Goal: Transaction & Acquisition: Purchase product/service

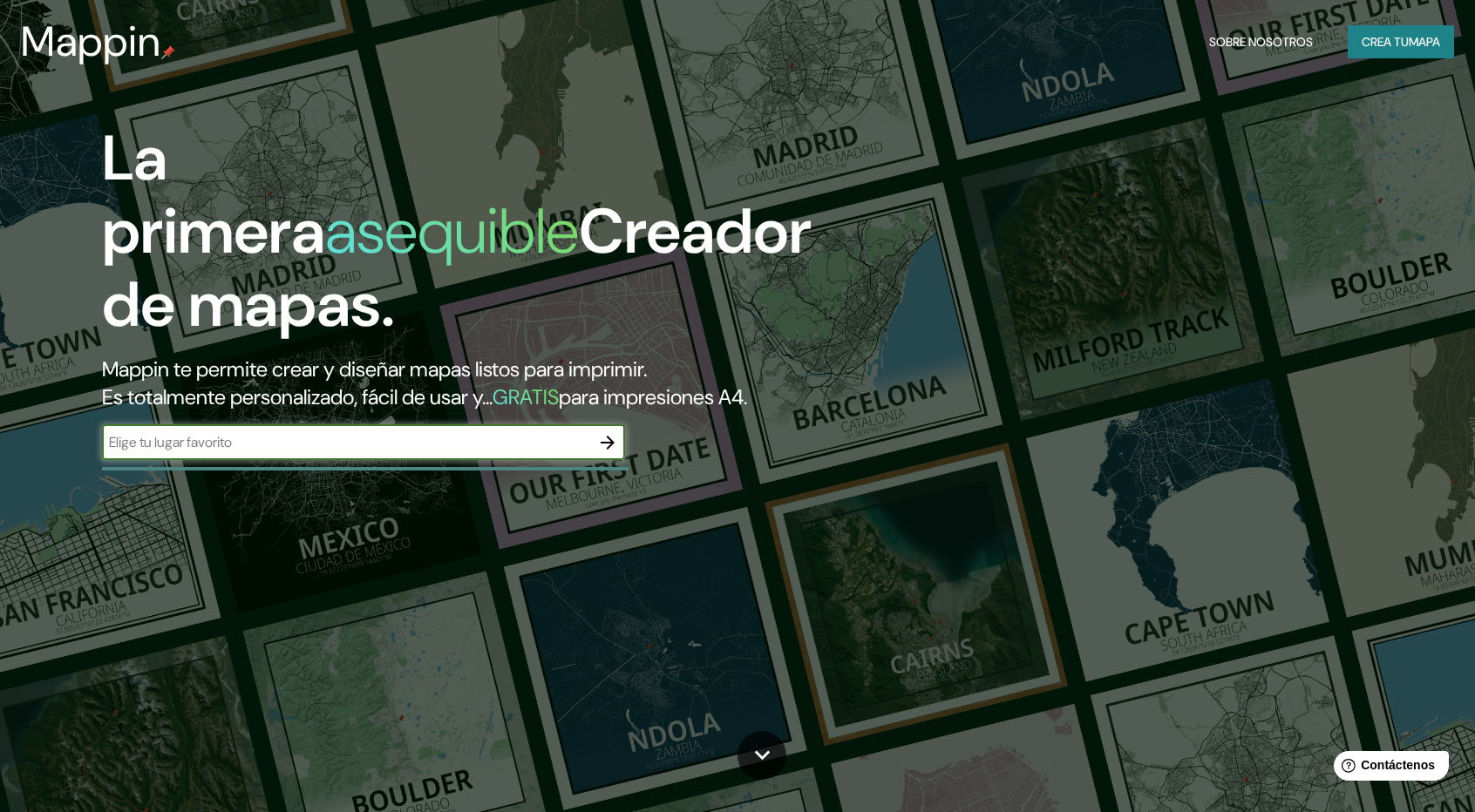
click at [443, 453] on div "​" at bounding box center [363, 443] width 523 height 35
type input "[GEOGRAPHIC_DATA]"
click at [602, 440] on icon "button" at bounding box center [607, 442] width 21 height 21
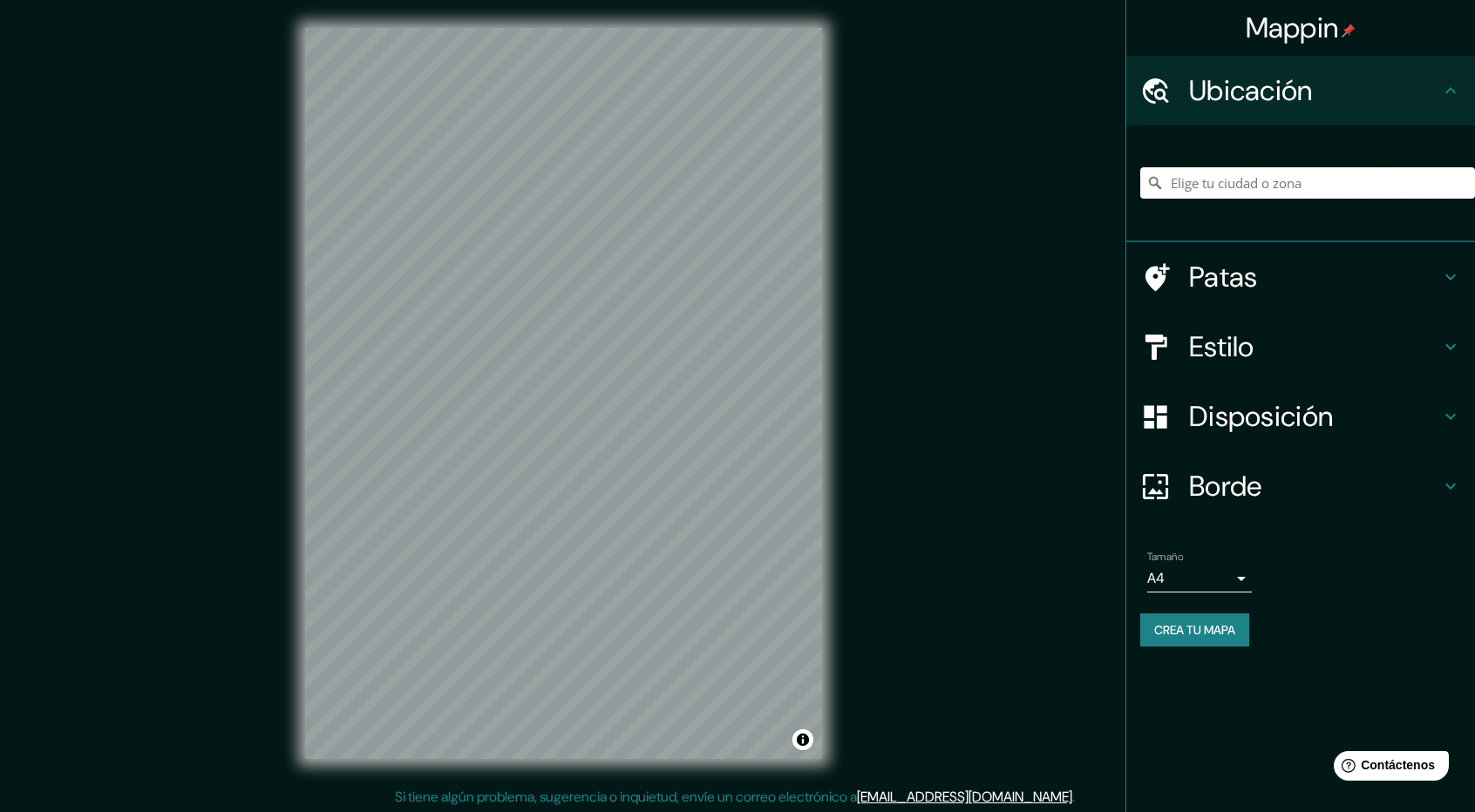
click at [1275, 176] on input "Elige tu ciudad o zona" at bounding box center [1308, 183] width 335 height 32
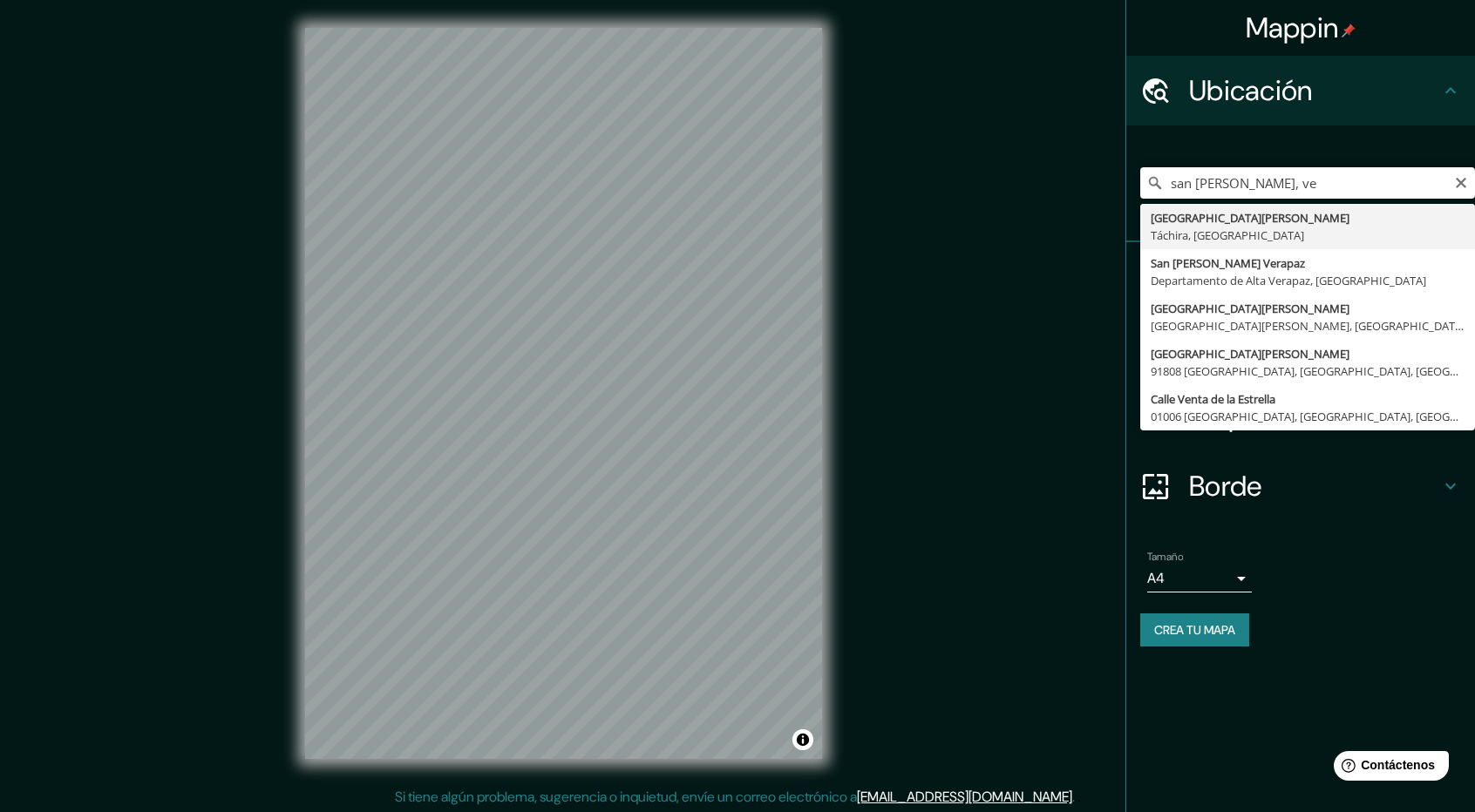
type input "San [PERSON_NAME], [GEOGRAPHIC_DATA], [GEOGRAPHIC_DATA]"
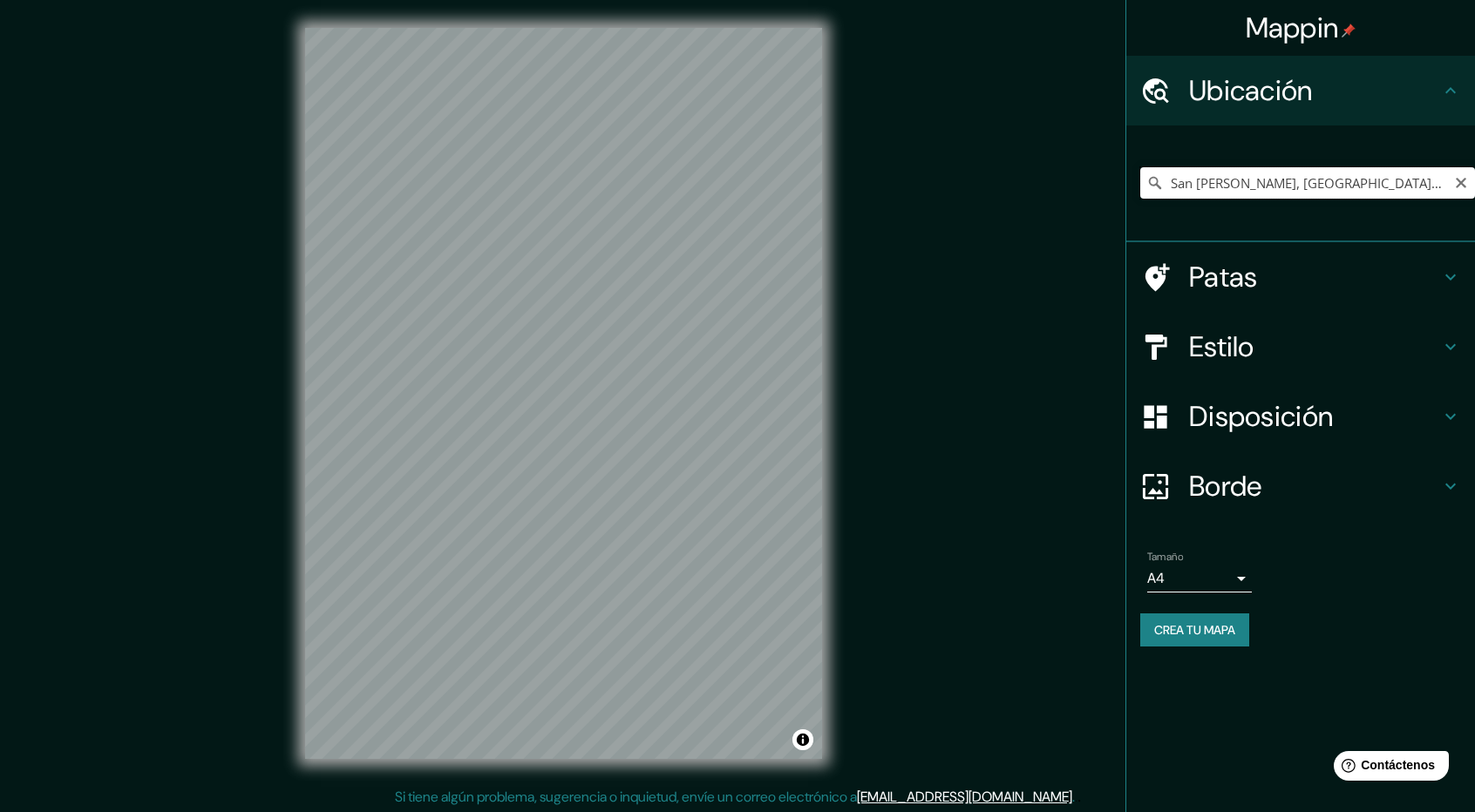
click at [1411, 187] on input "San [PERSON_NAME], [GEOGRAPHIC_DATA], [GEOGRAPHIC_DATA]" at bounding box center [1308, 183] width 335 height 32
click at [1463, 189] on icon "Claro" at bounding box center [1461, 183] width 14 height 14
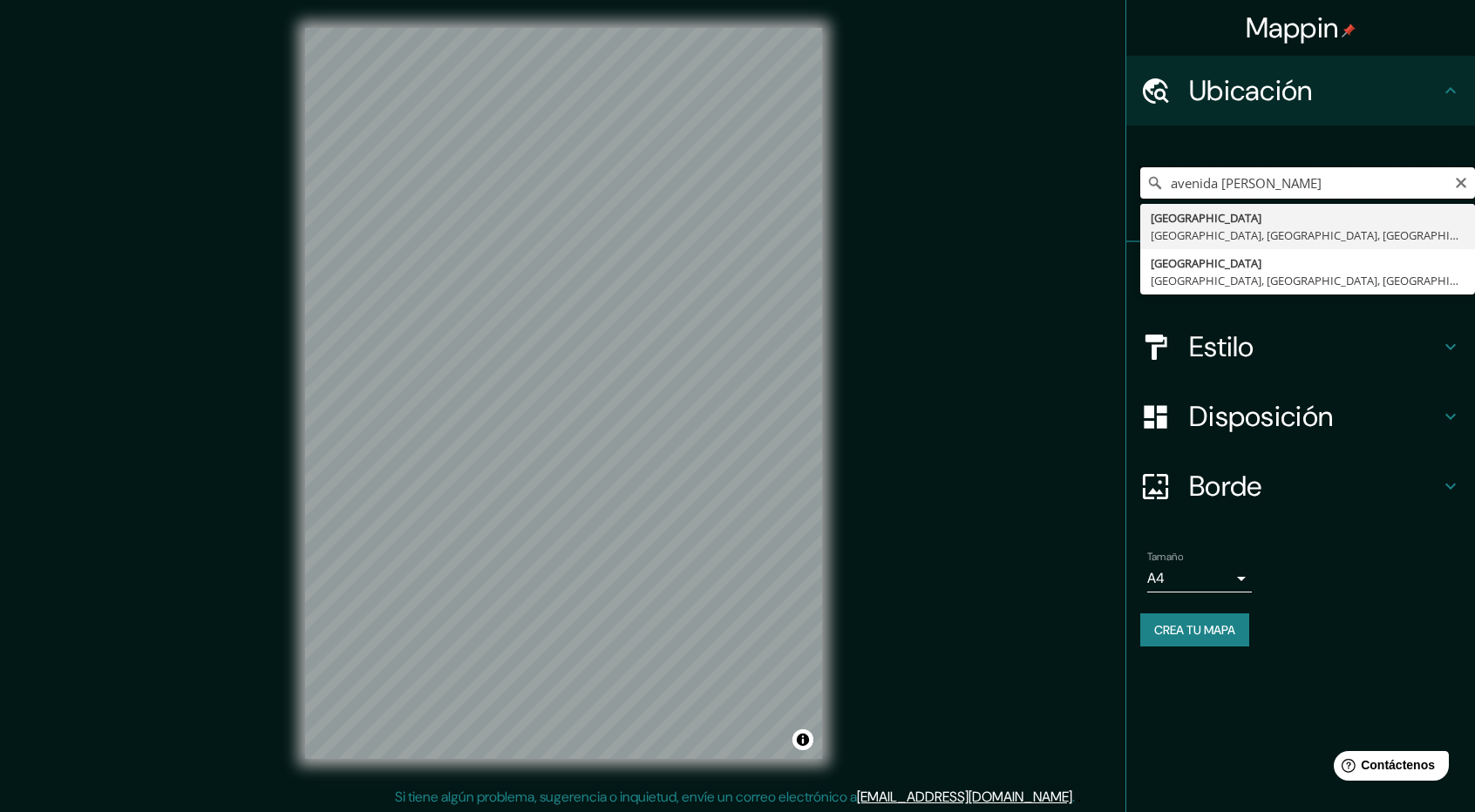
click at [1230, 182] on input "avenida [PERSON_NAME]" at bounding box center [1308, 183] width 335 height 32
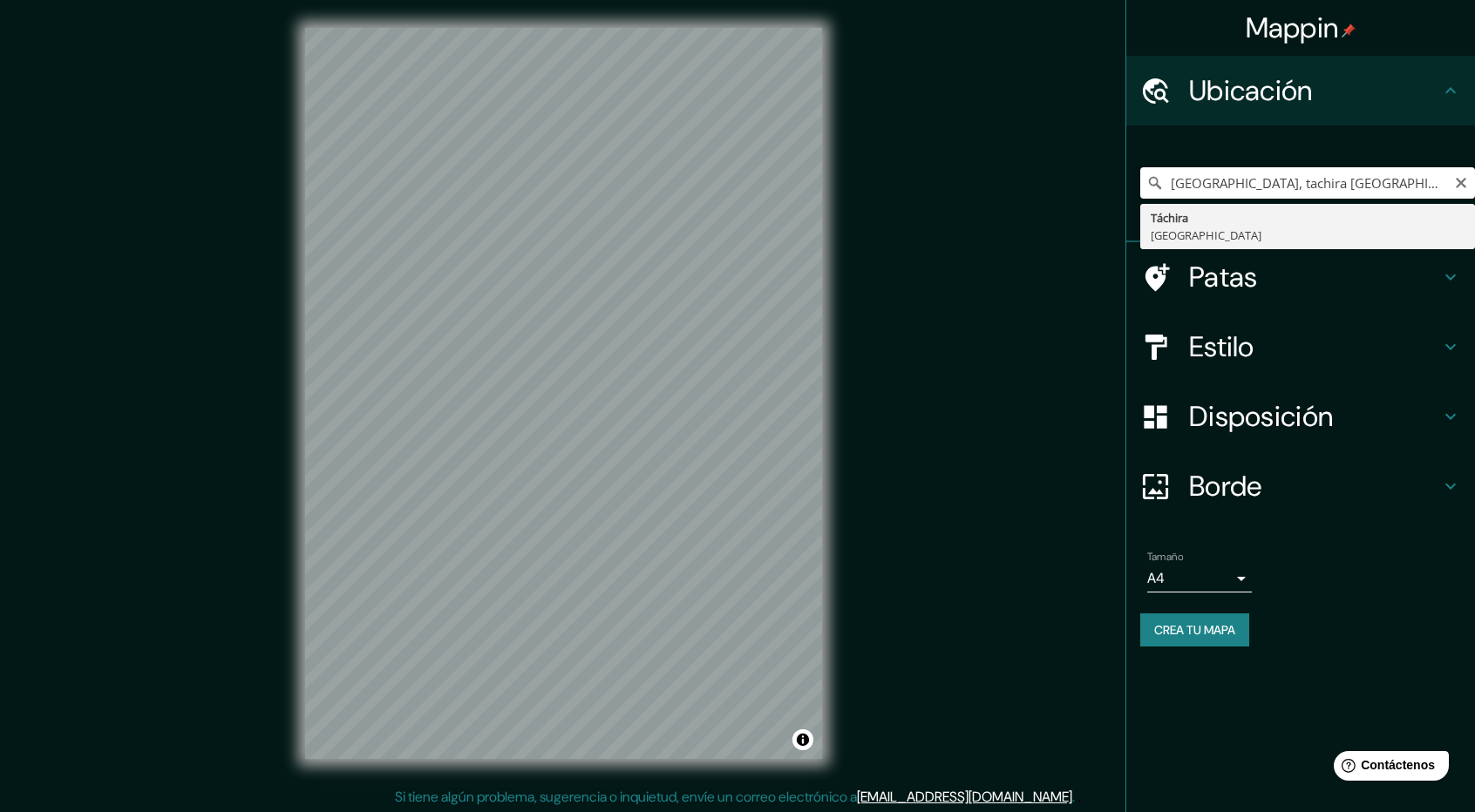
type input "Táchira, [GEOGRAPHIC_DATA]"
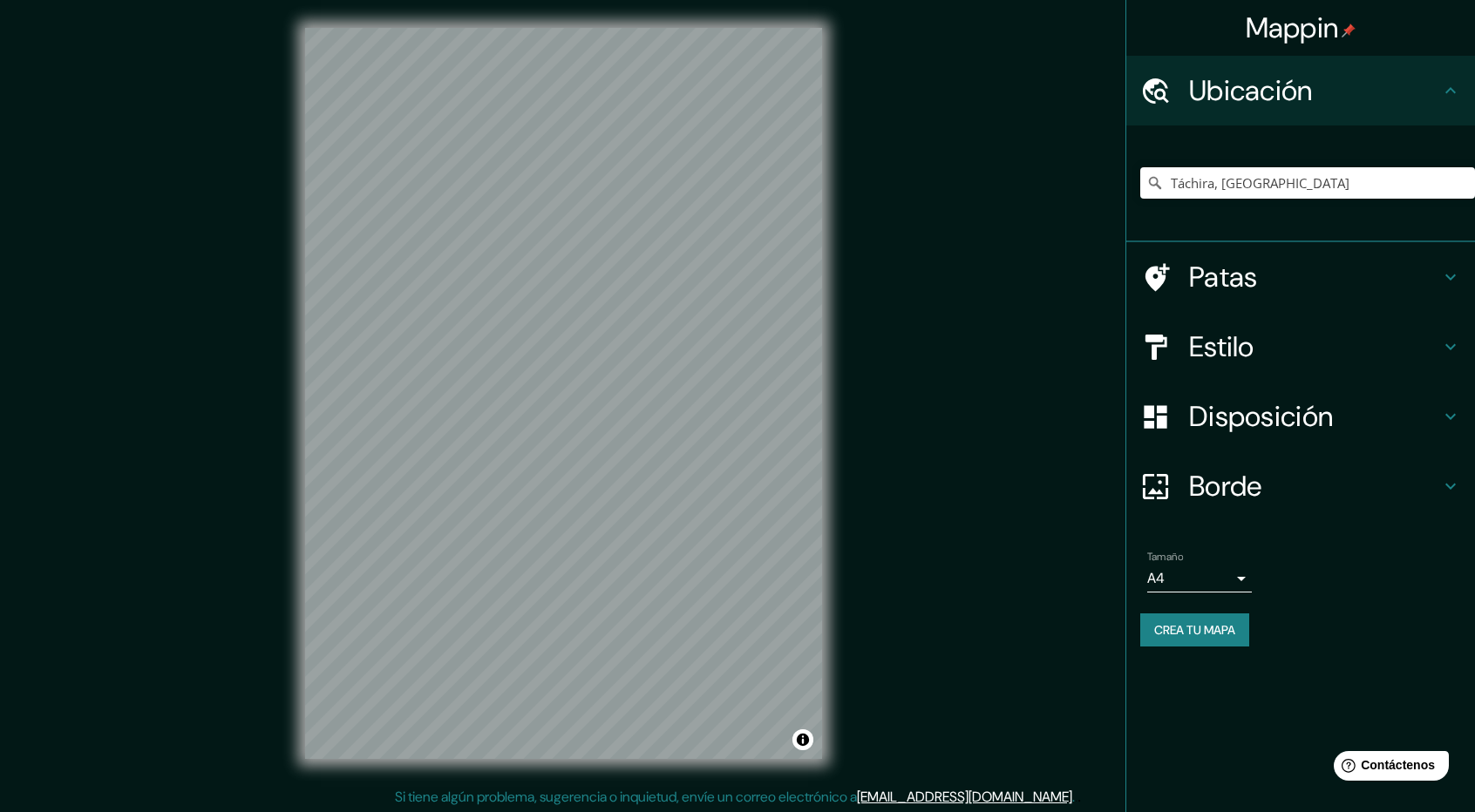
click at [975, 388] on div "Mappin Ubicación Táchira, [GEOGRAPHIC_DATA] Patas Estilo Disposición Borde Elig…" at bounding box center [737, 407] width 1475 height 815
click at [1432, 276] on h4 "Patas" at bounding box center [1315, 277] width 252 height 35
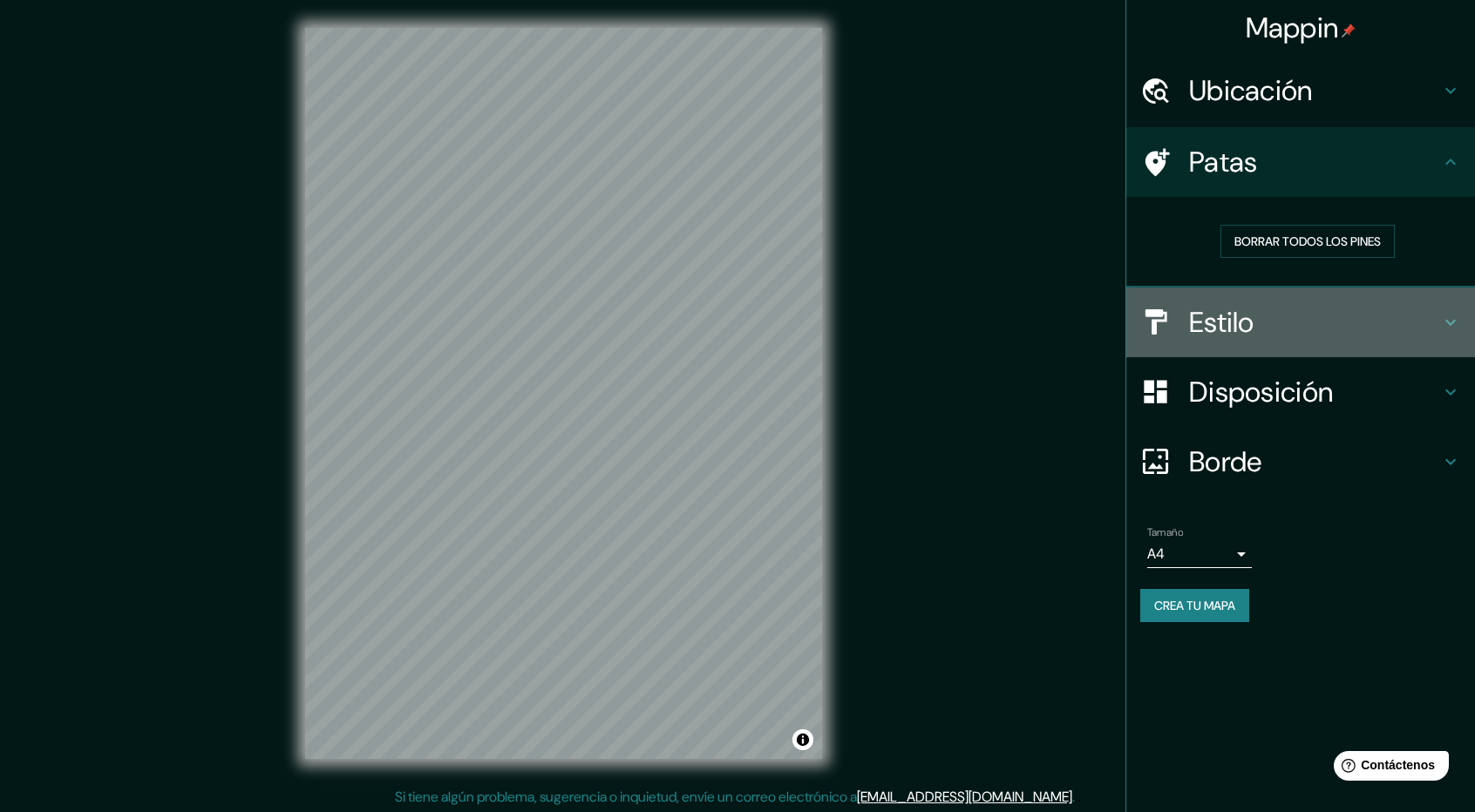
click at [1401, 310] on h4 "Estilo" at bounding box center [1315, 322] width 252 height 35
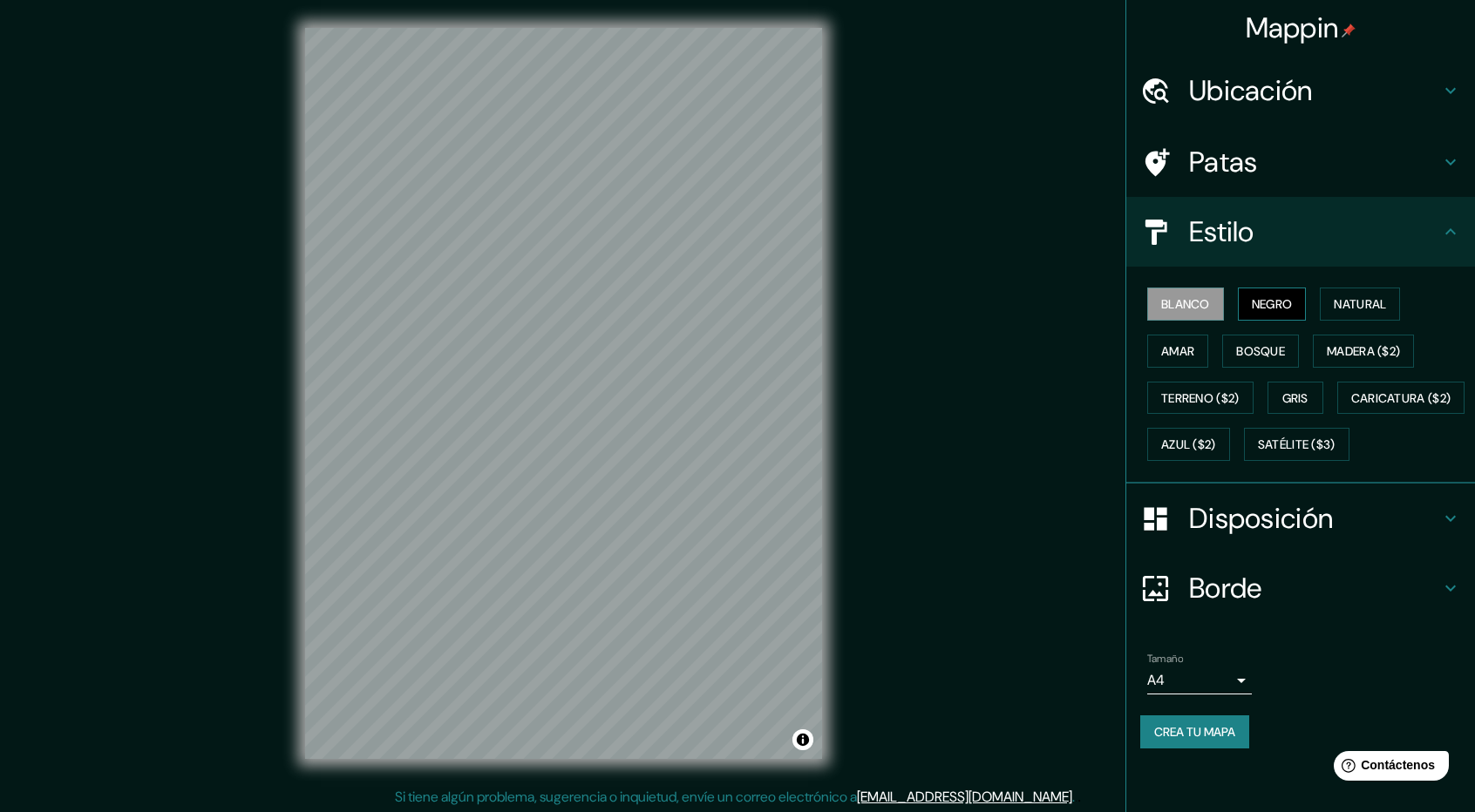
click at [1290, 299] on font "Negro" at bounding box center [1273, 304] width 41 height 16
click at [881, 465] on div "Mappin Ubicación Táchira, [GEOGRAPHIC_DATA] Patas Estilo Blanco Negro Natural […" at bounding box center [737, 407] width 1475 height 815
click at [1355, 308] on font "Natural" at bounding box center [1360, 304] width 53 height 16
click at [1306, 302] on button "Negro" at bounding box center [1273, 304] width 69 height 33
click at [1274, 348] on font "Bosque" at bounding box center [1261, 351] width 49 height 16
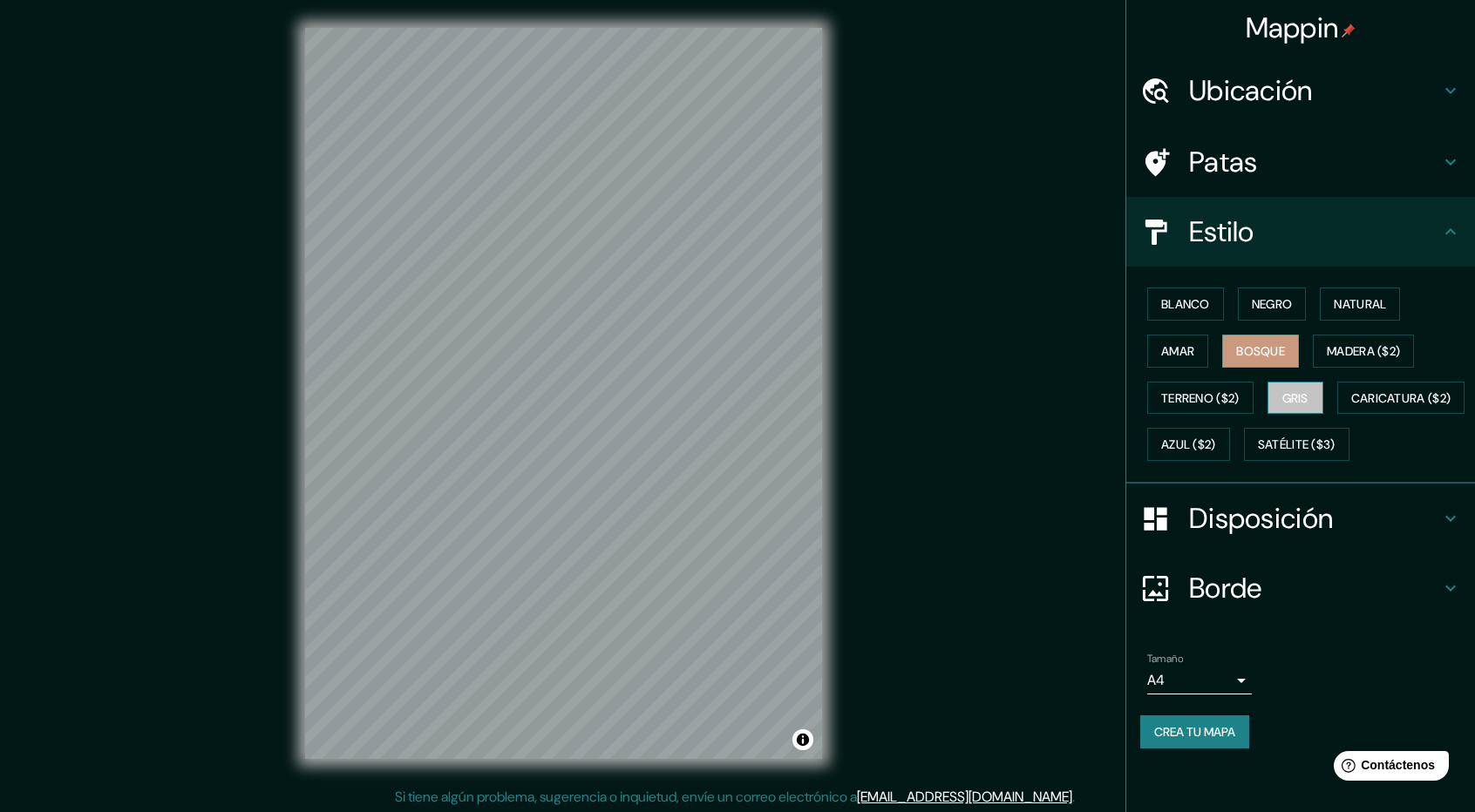
click at [1318, 400] on button "Gris" at bounding box center [1296, 399] width 56 height 33
click at [1285, 308] on font "Negro" at bounding box center [1273, 304] width 41 height 16
click at [1323, 401] on button "Gris" at bounding box center [1296, 399] width 56 height 33
click at [1308, 399] on font "Gris" at bounding box center [1295, 399] width 26 height 16
click at [388, 811] on html "Mappin Ubicación Táchira, [GEOGRAPHIC_DATA] Patas Estilo Blanco Negro Natural […" at bounding box center [737, 406] width 1475 height 812
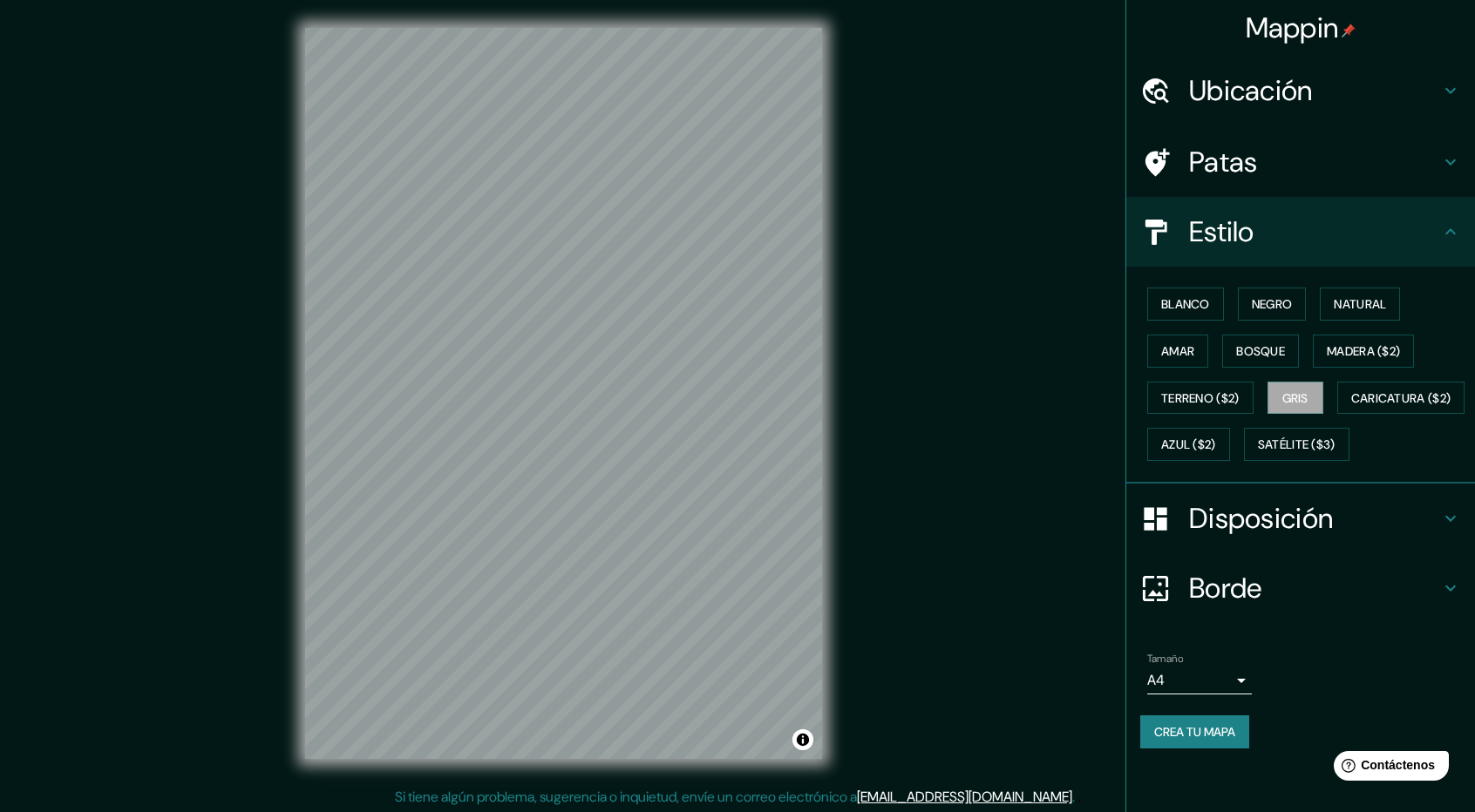
click at [874, 425] on div "Mappin Ubicación Táchira, [GEOGRAPHIC_DATA] Patas Estilo Blanco Negro Natural […" at bounding box center [737, 407] width 1475 height 815
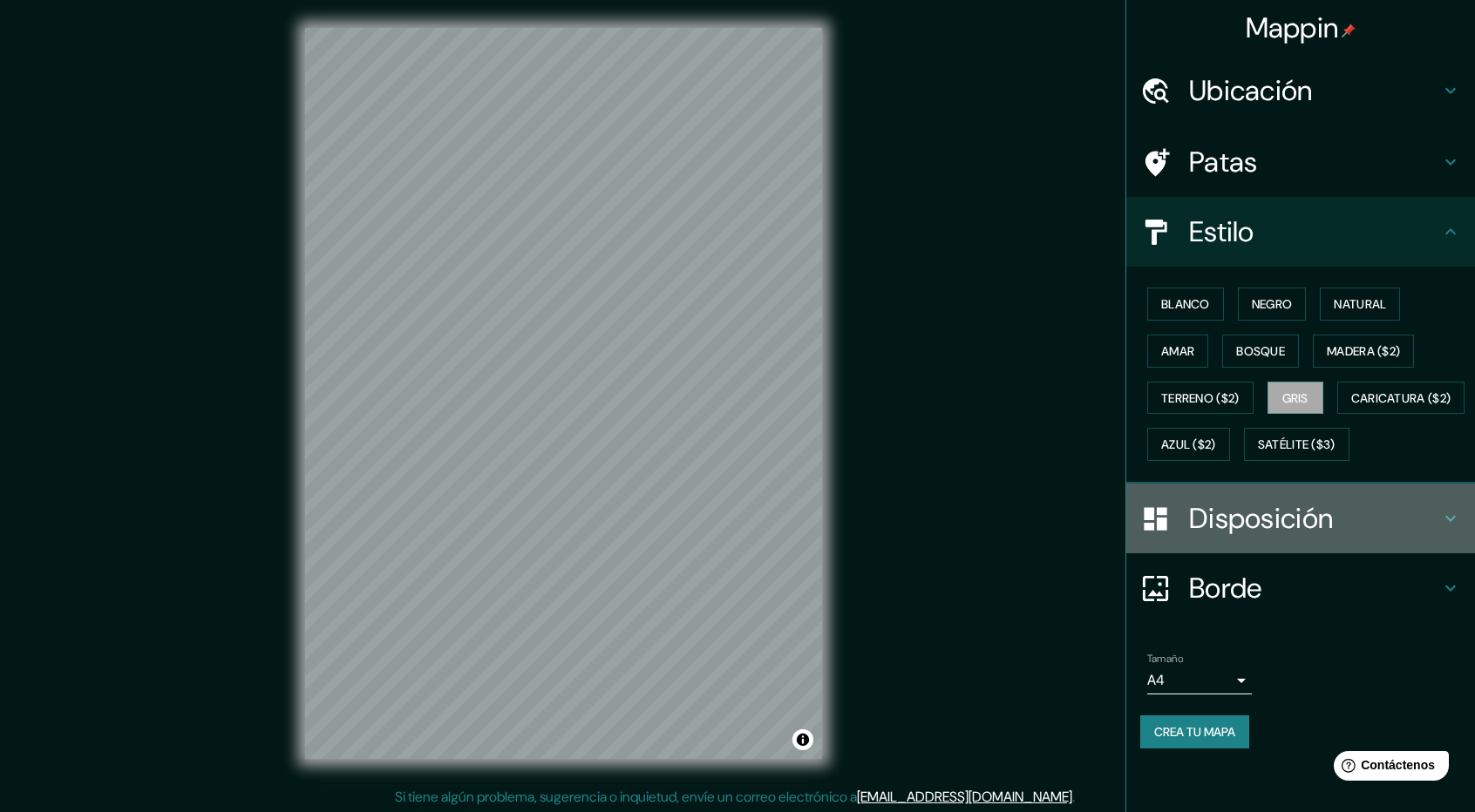
click at [1434, 536] on h4 "Disposición" at bounding box center [1315, 519] width 252 height 35
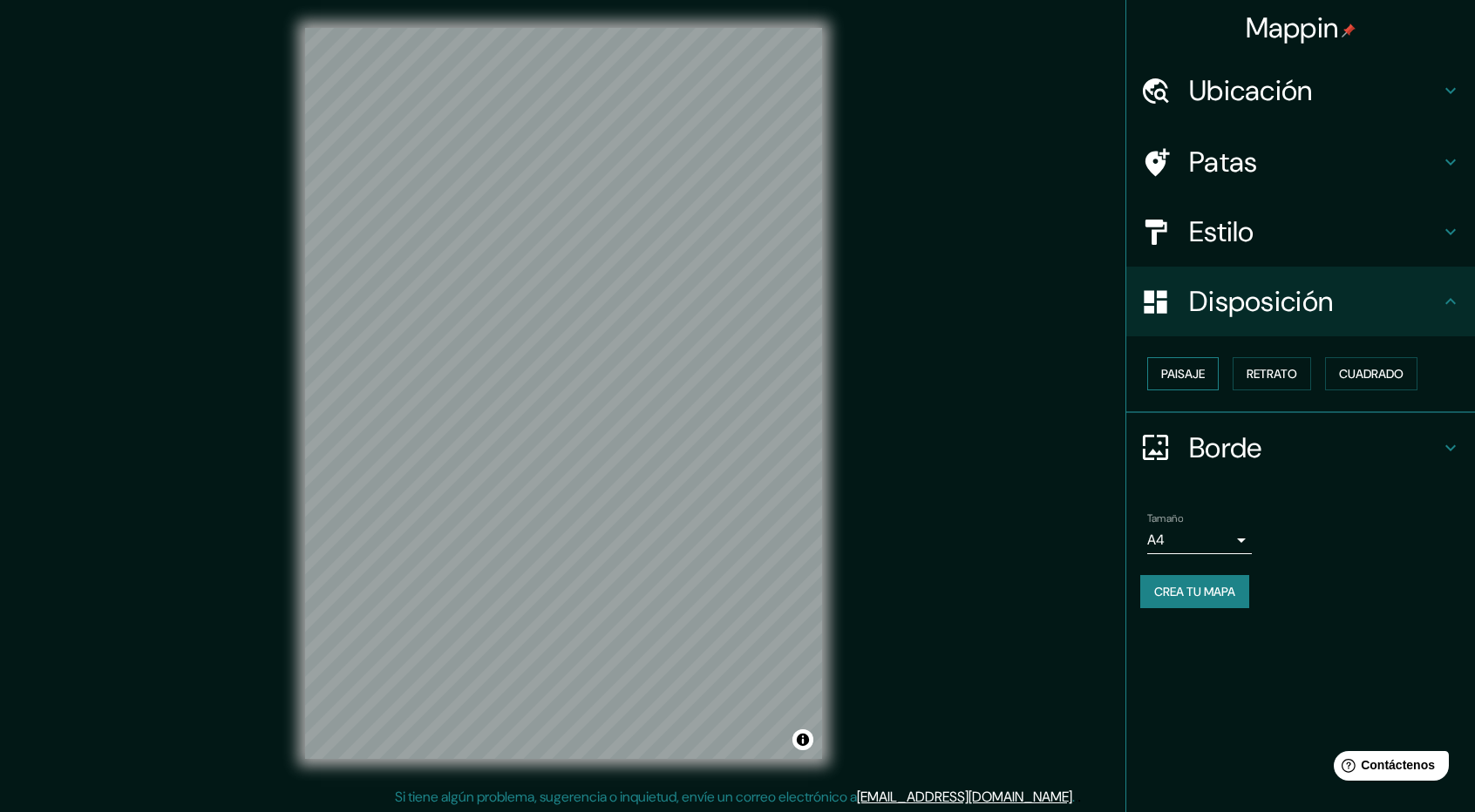
click at [1193, 372] on font "Paisaje" at bounding box center [1183, 374] width 44 height 16
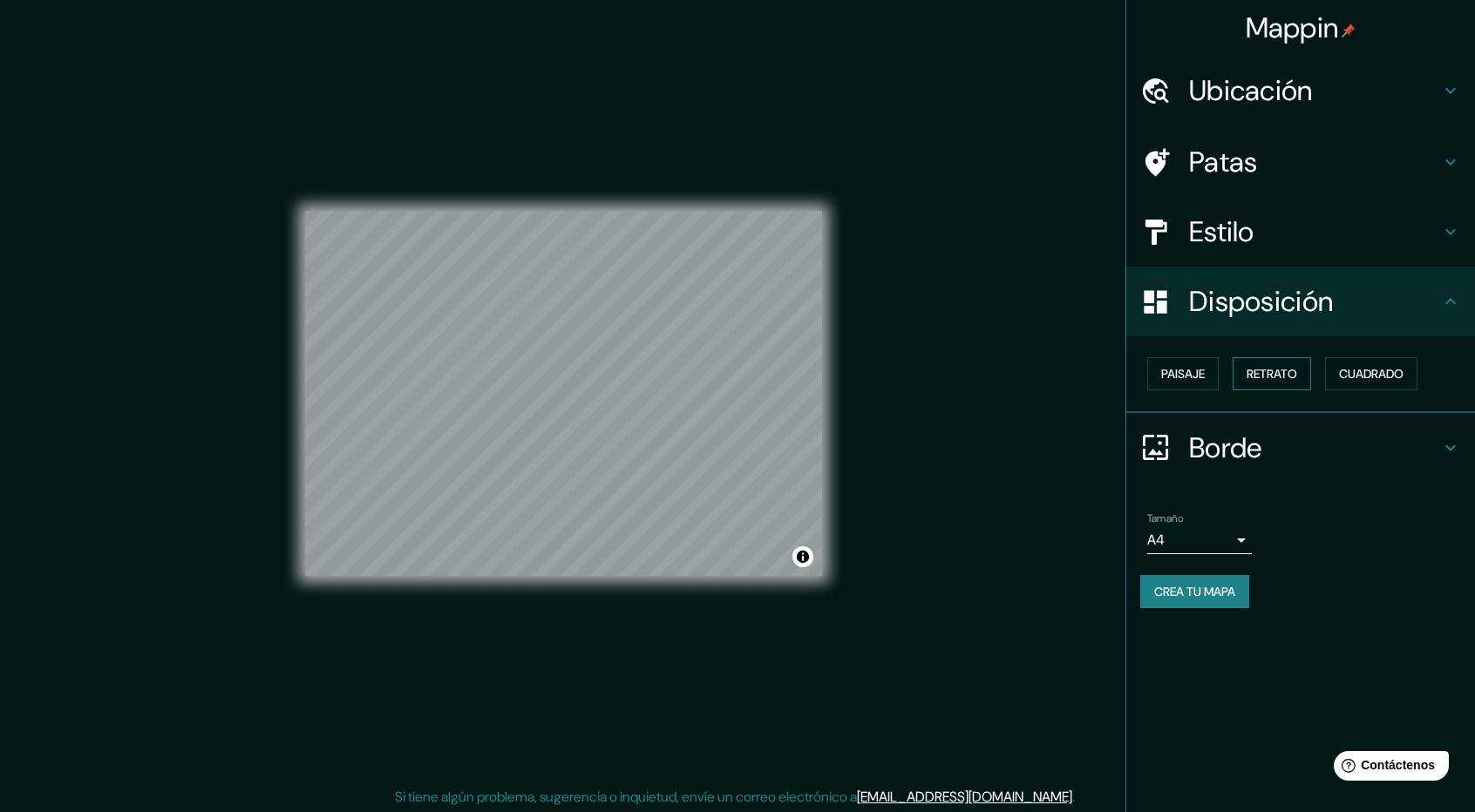
click at [1292, 373] on font "Retrato" at bounding box center [1273, 374] width 51 height 16
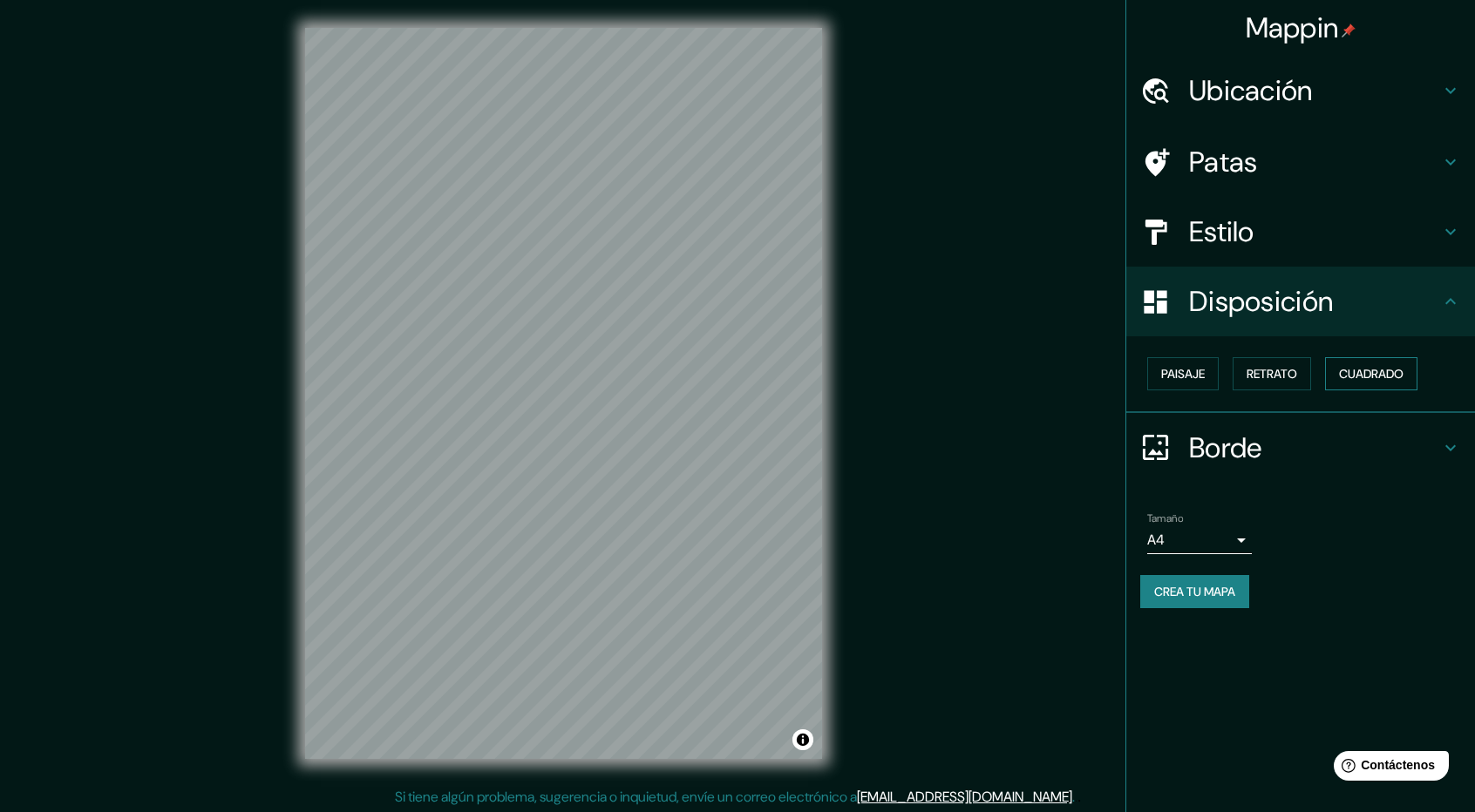
click at [1370, 371] on font "Cuadrado" at bounding box center [1372, 374] width 65 height 16
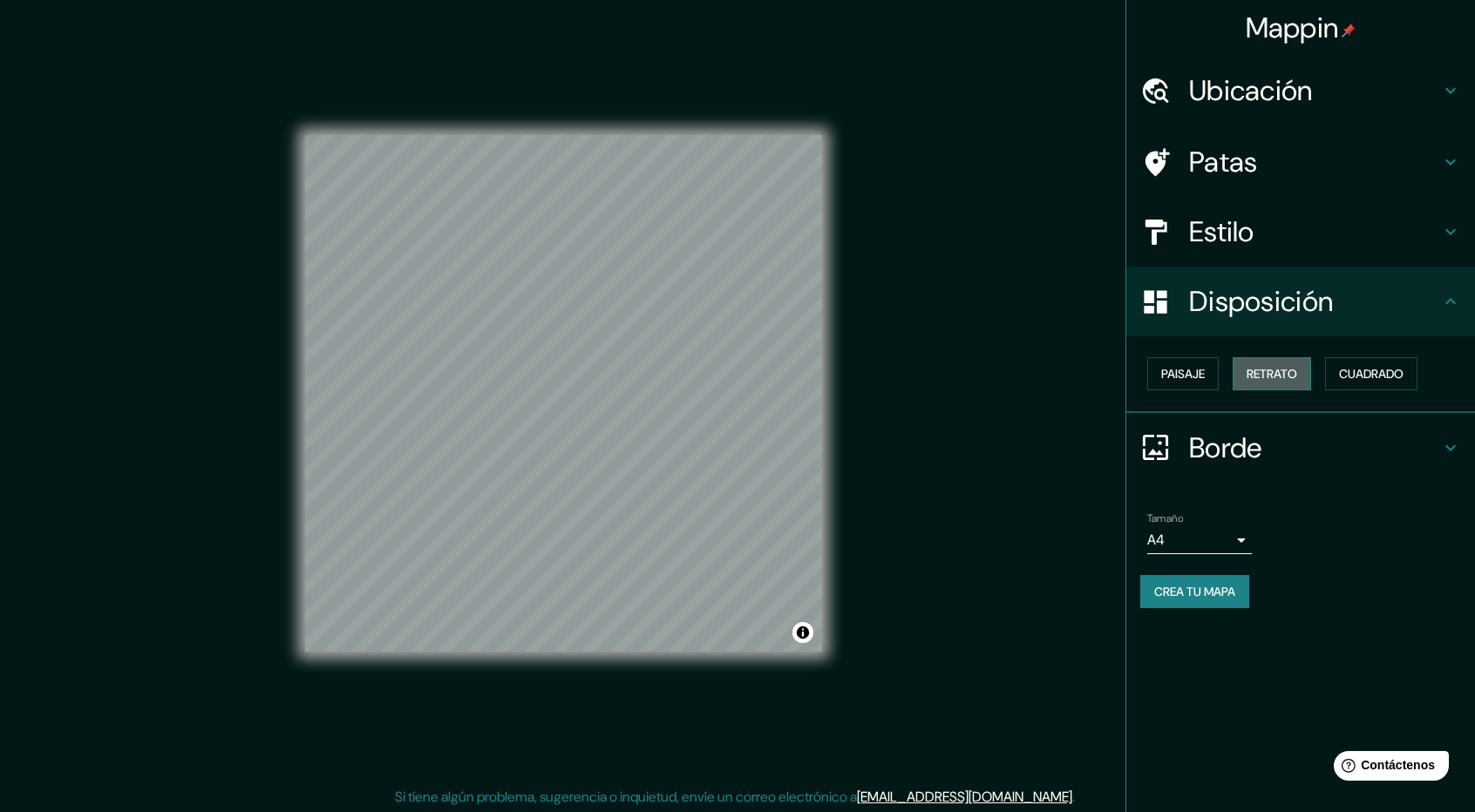
click at [1297, 382] on font "Retrato" at bounding box center [1273, 374] width 51 height 23
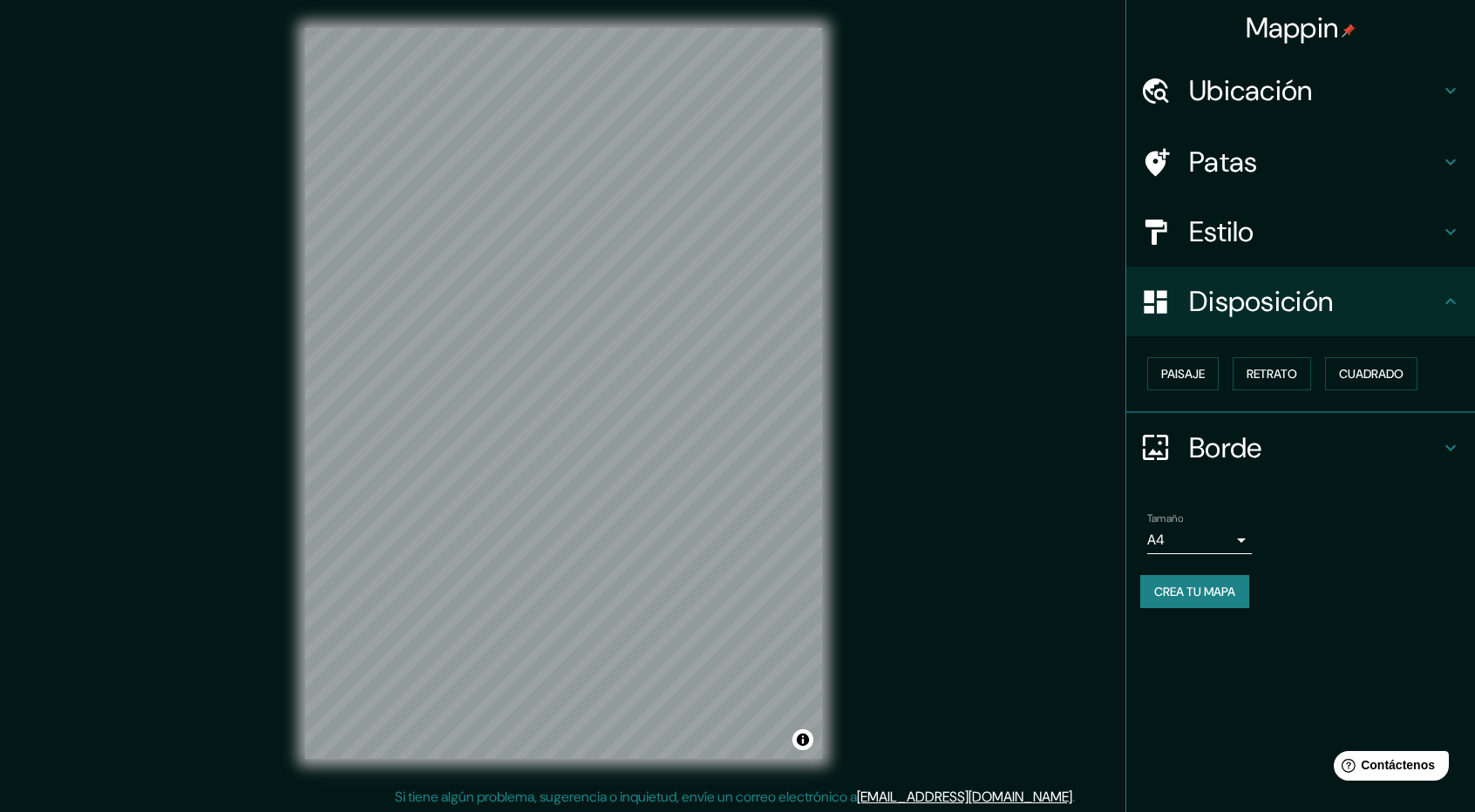
click at [1469, 441] on div "Borde" at bounding box center [1301, 448] width 349 height 70
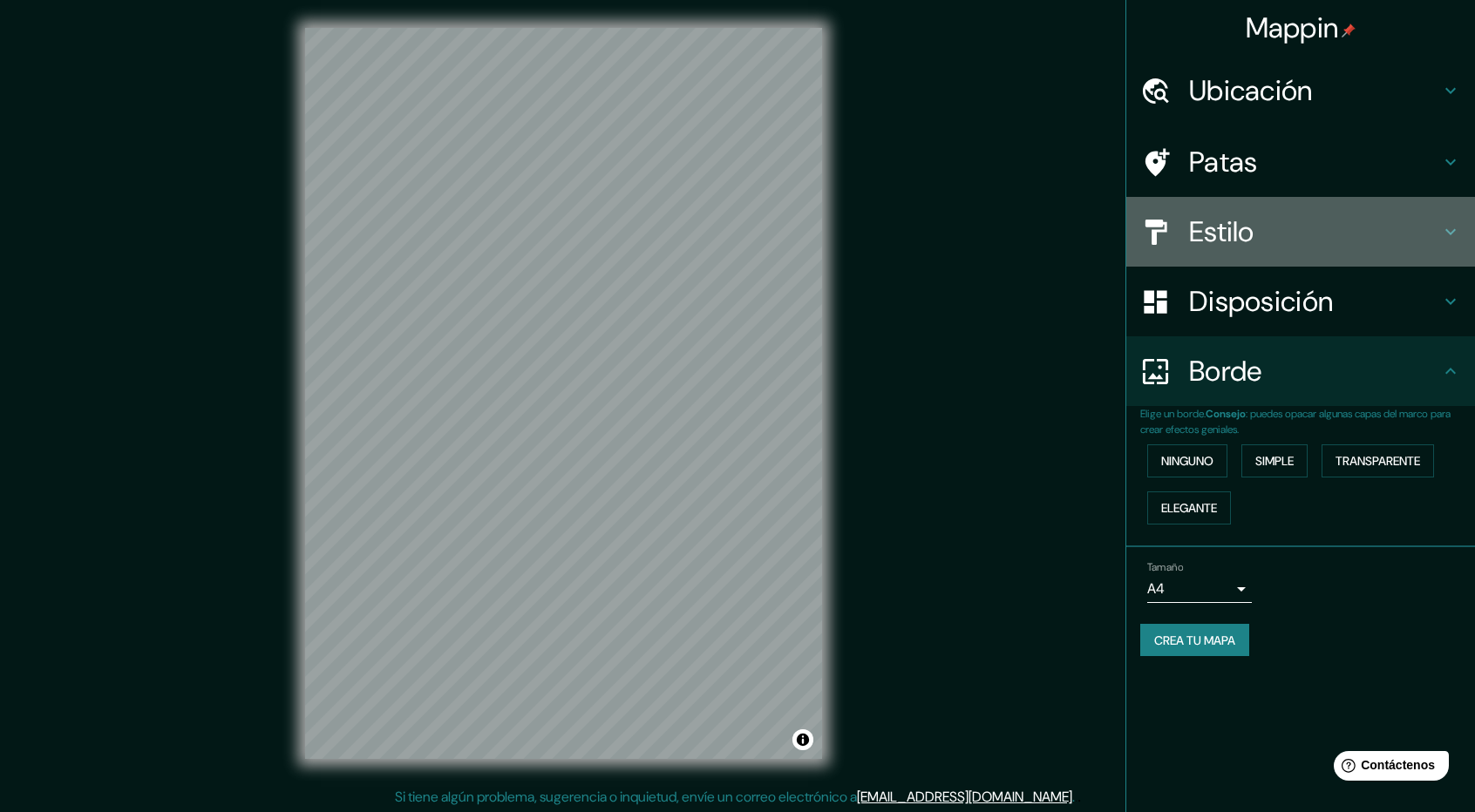
click at [1301, 247] on h4 "Estilo" at bounding box center [1315, 232] width 252 height 35
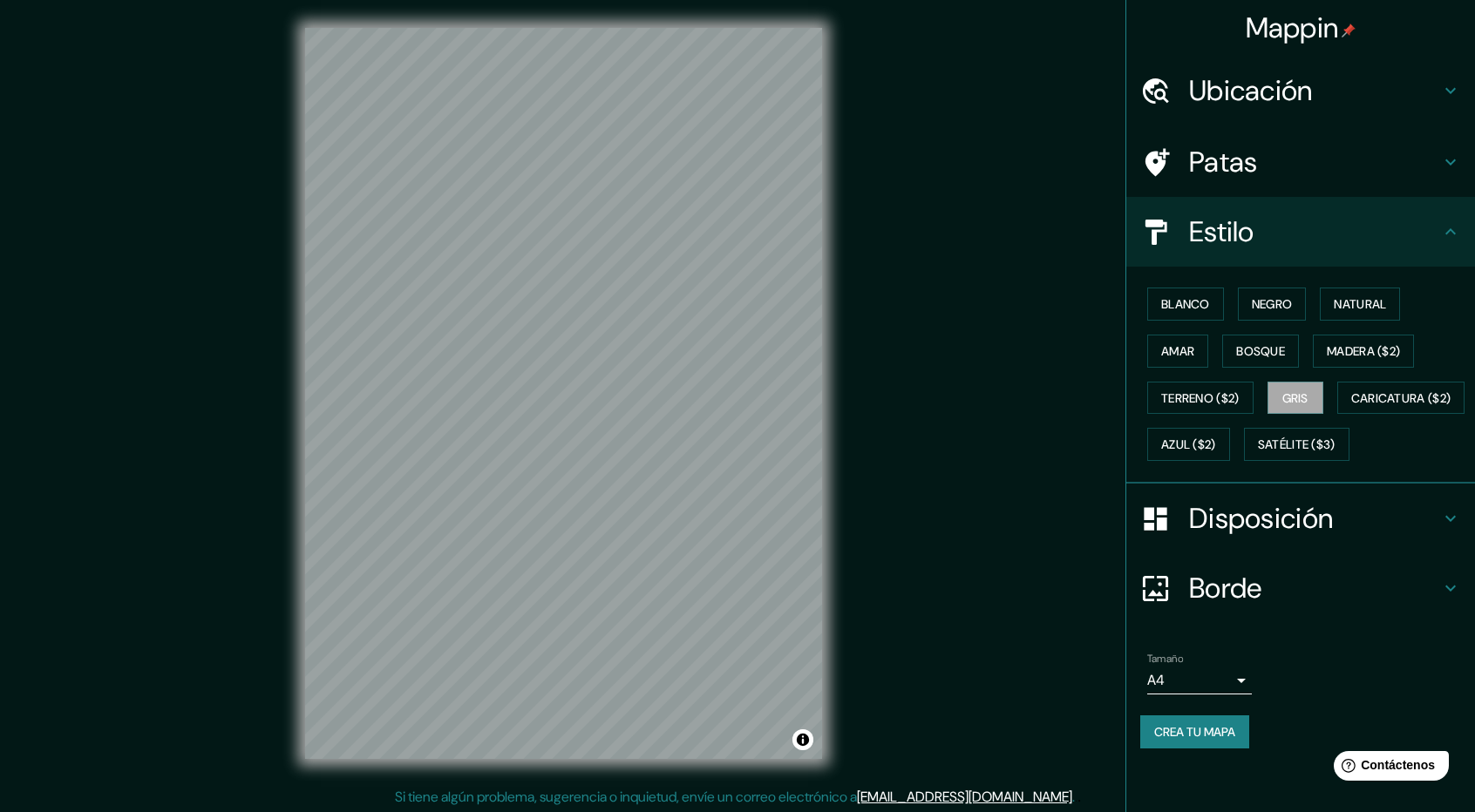
click at [987, 264] on div "Mappin Ubicación Táchira, [GEOGRAPHIC_DATA] Patas Estilo Blanco Negro Natural […" at bounding box center [737, 407] width 1475 height 815
click at [1004, 468] on div "Mappin Ubicación Táchira, [GEOGRAPHIC_DATA] Patas Estilo Blanco Negro Natural […" at bounding box center [737, 407] width 1475 height 815
click at [288, 418] on div "© Mapbox © OpenStreetMap Improve this map" at bounding box center [564, 393] width 573 height 787
click at [855, 452] on div "Mappin Ubicación Táchira, [GEOGRAPHIC_DATA] Patas Estilo Blanco Negro Natural […" at bounding box center [737, 407] width 1475 height 815
click at [1272, 96] on font "Ubicación" at bounding box center [1251, 91] width 124 height 37
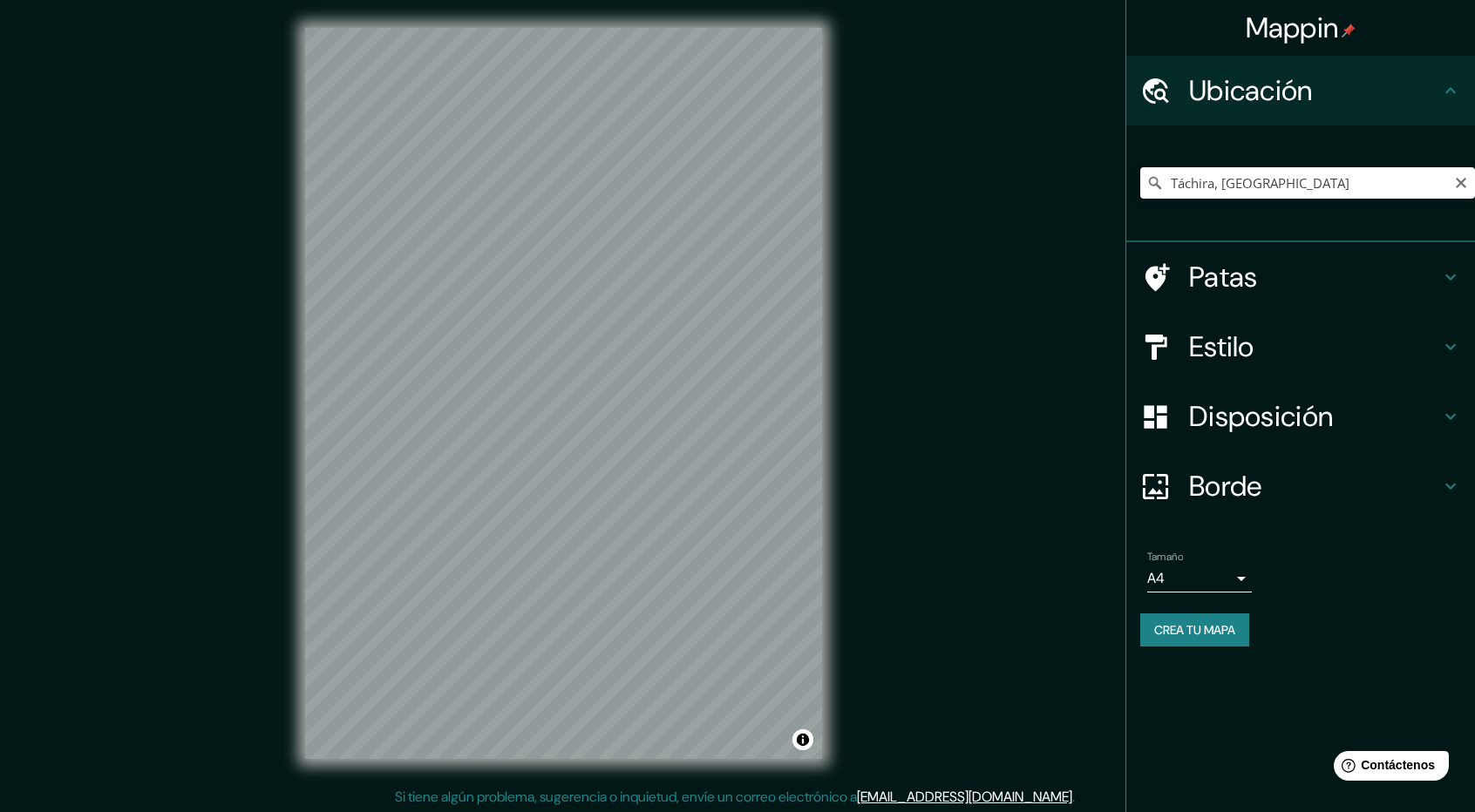
click at [1306, 171] on input "Táchira, [GEOGRAPHIC_DATA]" at bounding box center [1308, 183] width 335 height 32
click at [1455, 185] on icon "Claro" at bounding box center [1461, 183] width 14 height 14
click at [1443, 179] on input "[STREET_ADDRESS]" at bounding box center [1308, 183] width 335 height 32
type input "[STREET_ADDRESS]"
click at [1460, 189] on icon "Claro" at bounding box center [1461, 183] width 14 height 14
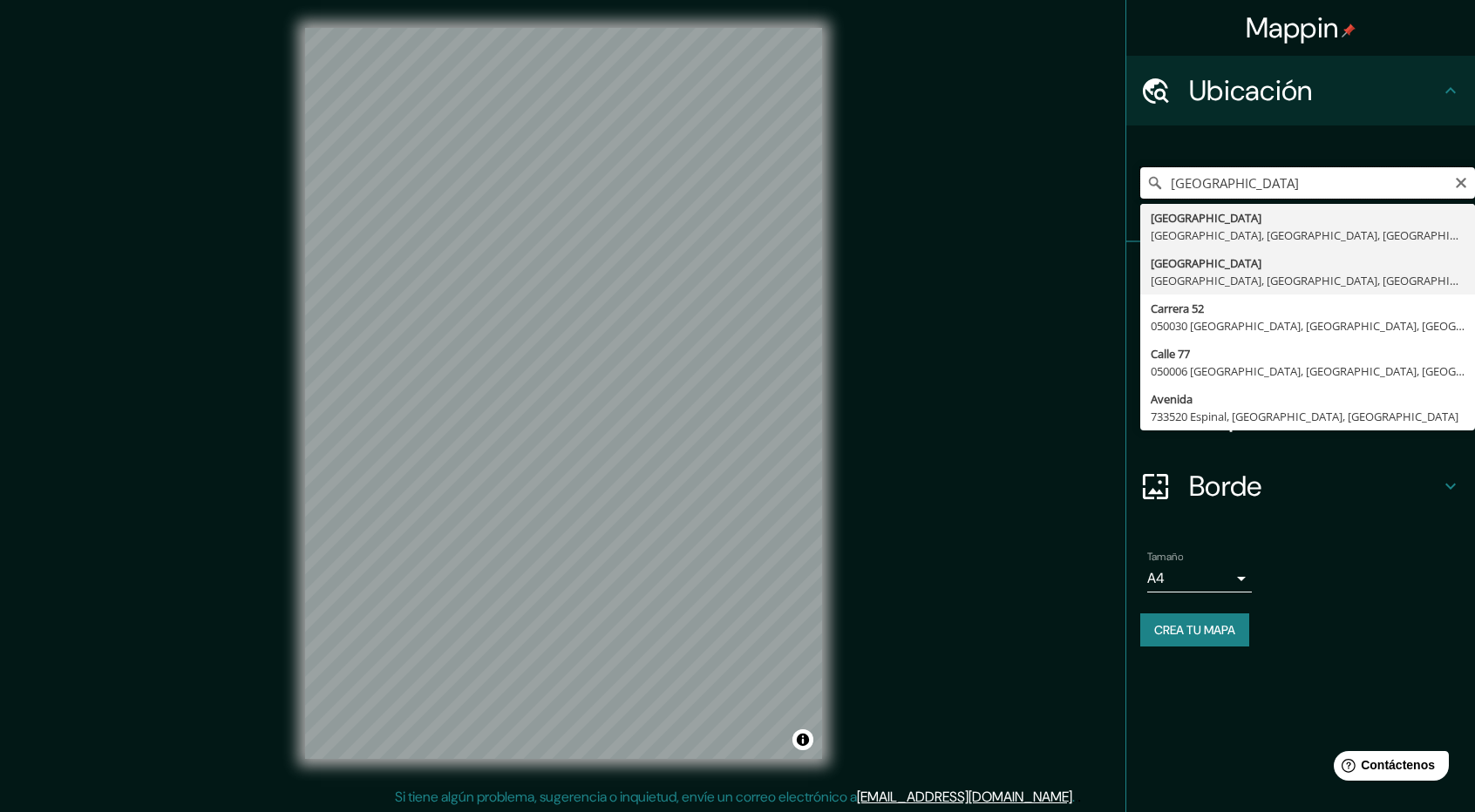
scroll to position [2, 0]
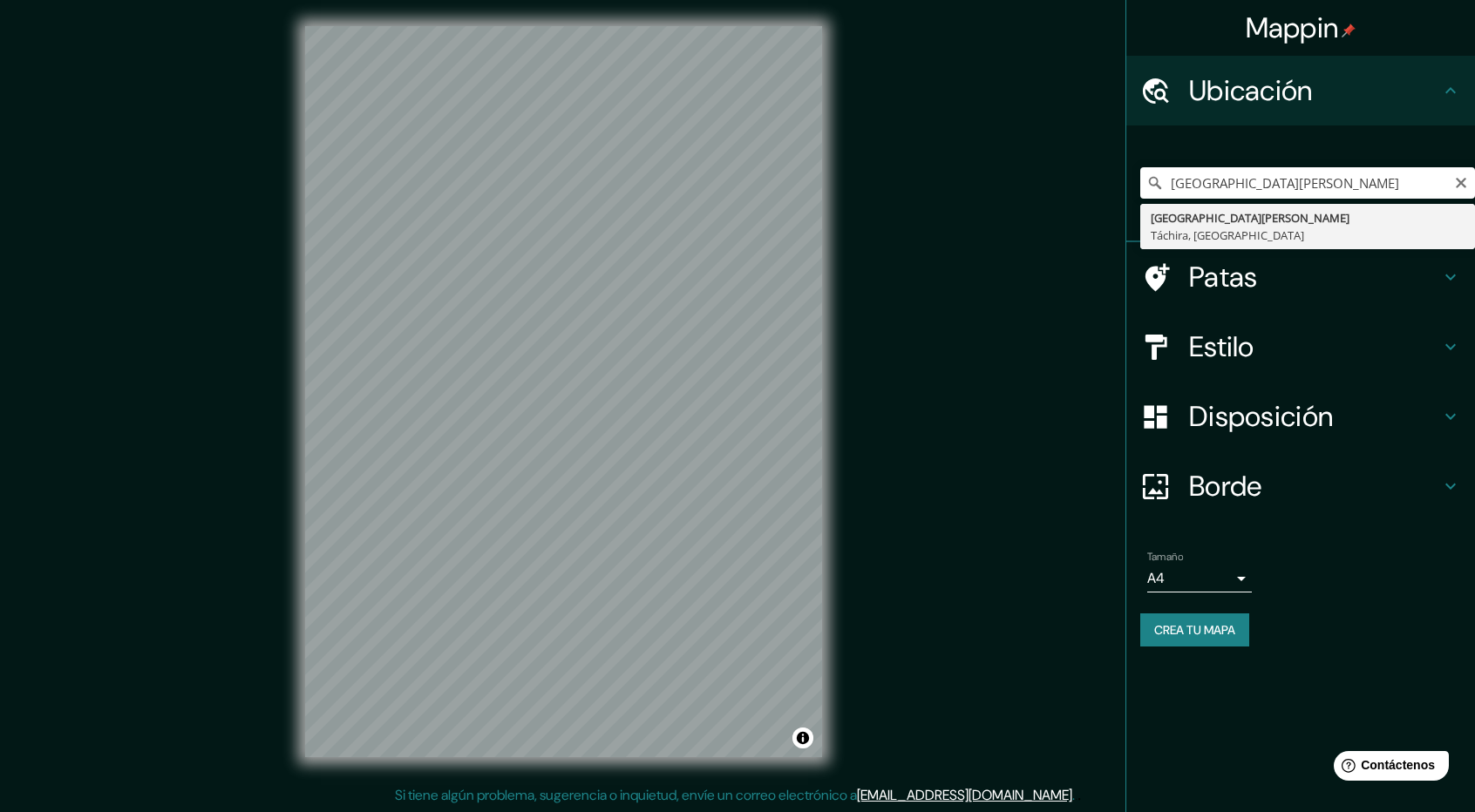
type input "San [PERSON_NAME], [GEOGRAPHIC_DATA], [GEOGRAPHIC_DATA]"
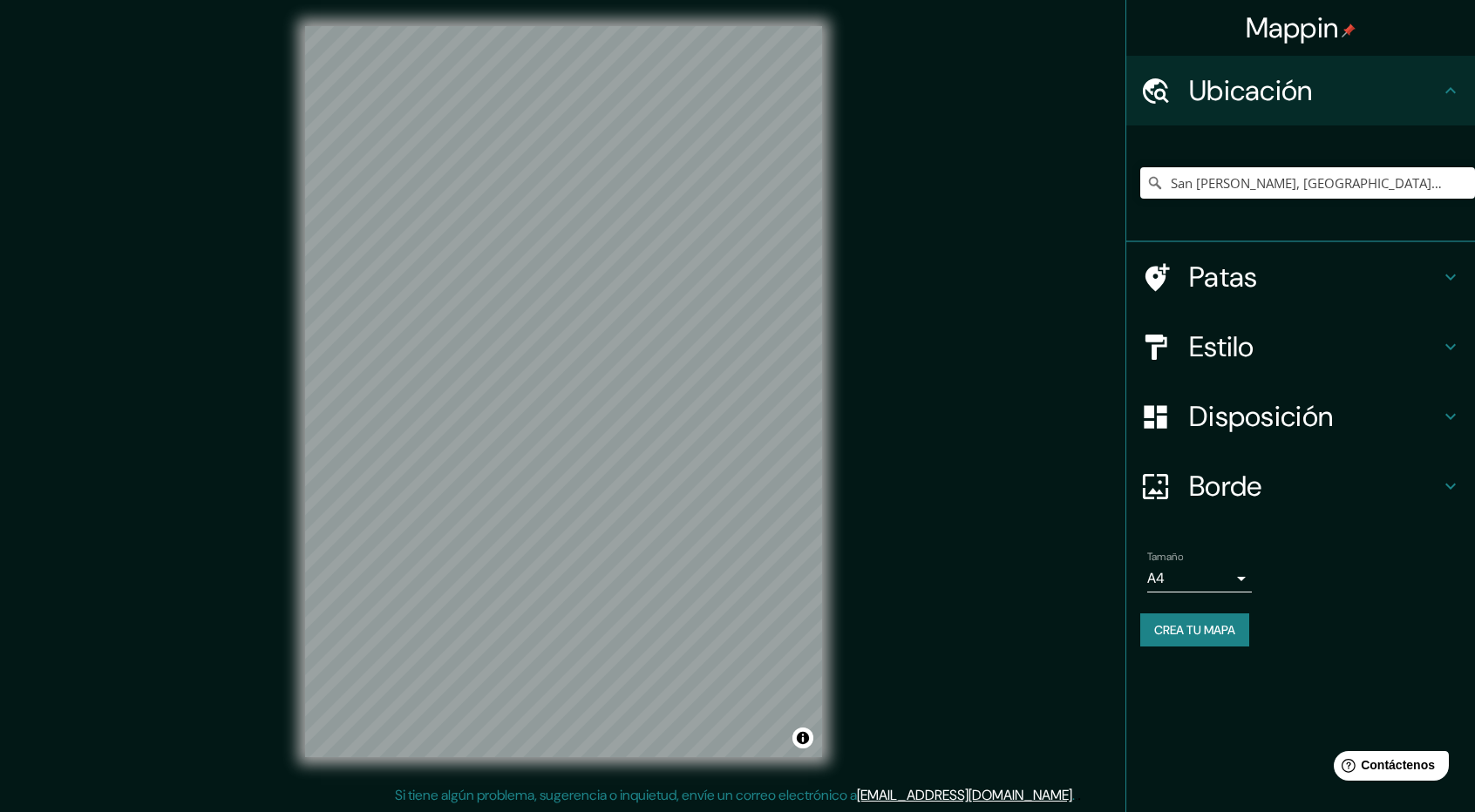
click at [282, 440] on div "© Mapbox © OpenStreetMap Improve this map" at bounding box center [564, 392] width 573 height 787
click at [862, 398] on div "Mappin Ubicación [GEOGRAPHIC_DATA][PERSON_NAME], [GEOGRAPHIC_DATA], [GEOGRAPHIC…" at bounding box center [737, 406] width 1475 height 815
click at [856, 427] on div "Mappin Ubicación [GEOGRAPHIC_DATA][PERSON_NAME], [GEOGRAPHIC_DATA], [GEOGRAPHIC…" at bounding box center [737, 406] width 1475 height 815
drag, startPoint x: 823, startPoint y: 366, endPoint x: 622, endPoint y: 514, distance: 249.6
click at [635, 539] on div at bounding box center [642, 546] width 14 height 14
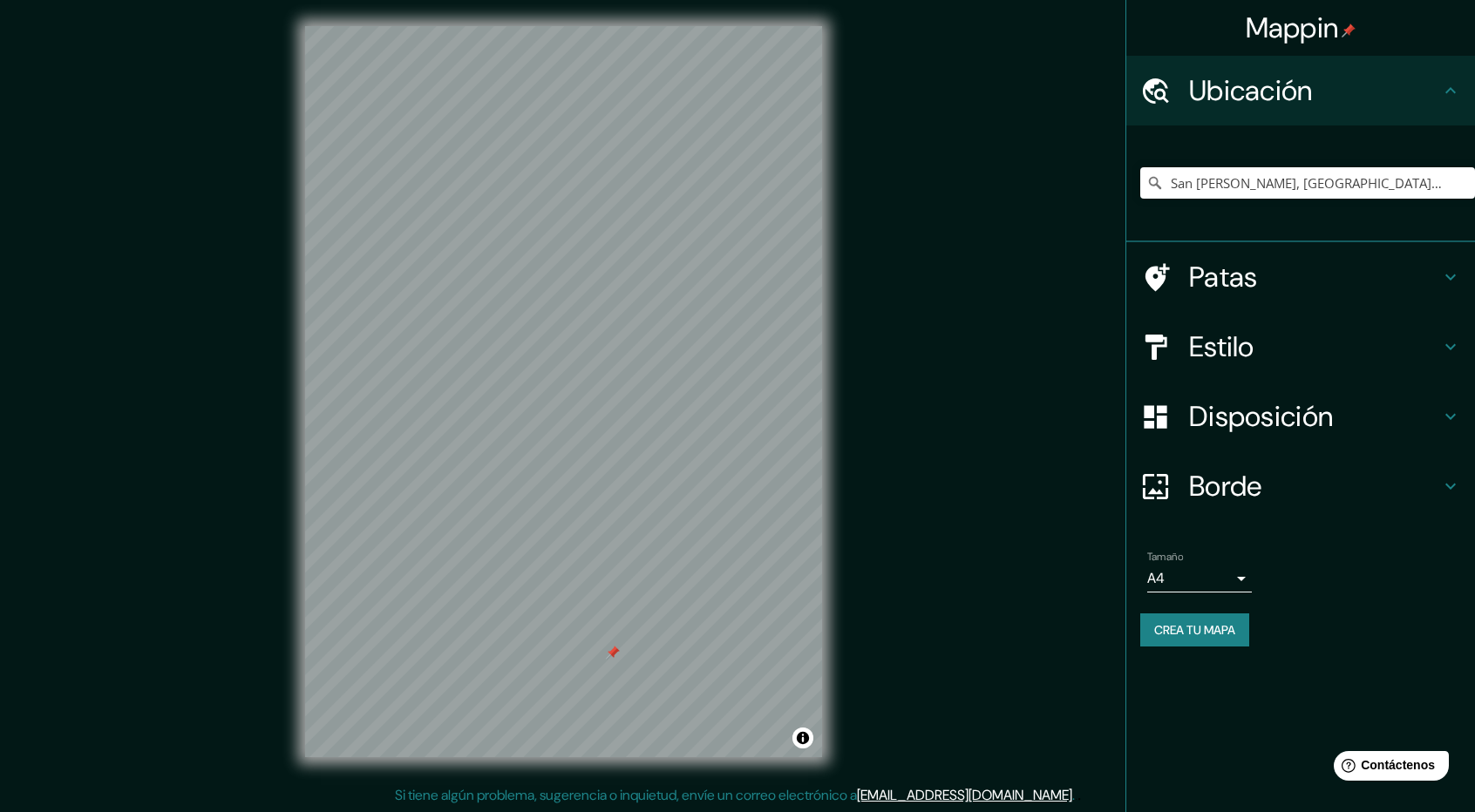
click at [847, 486] on div "© Mapbox © OpenStreetMap Improve this map" at bounding box center [564, 392] width 573 height 787
click at [904, 421] on div "Mappin Ubicación [GEOGRAPHIC_DATA][PERSON_NAME], [GEOGRAPHIC_DATA], [GEOGRAPHIC…" at bounding box center [737, 406] width 1475 height 815
click at [1243, 571] on body "Mappin Ubicación [GEOGRAPHIC_DATA][PERSON_NAME], [GEOGRAPHIC_DATA], [GEOGRAPHIC…" at bounding box center [737, 404] width 1475 height 812
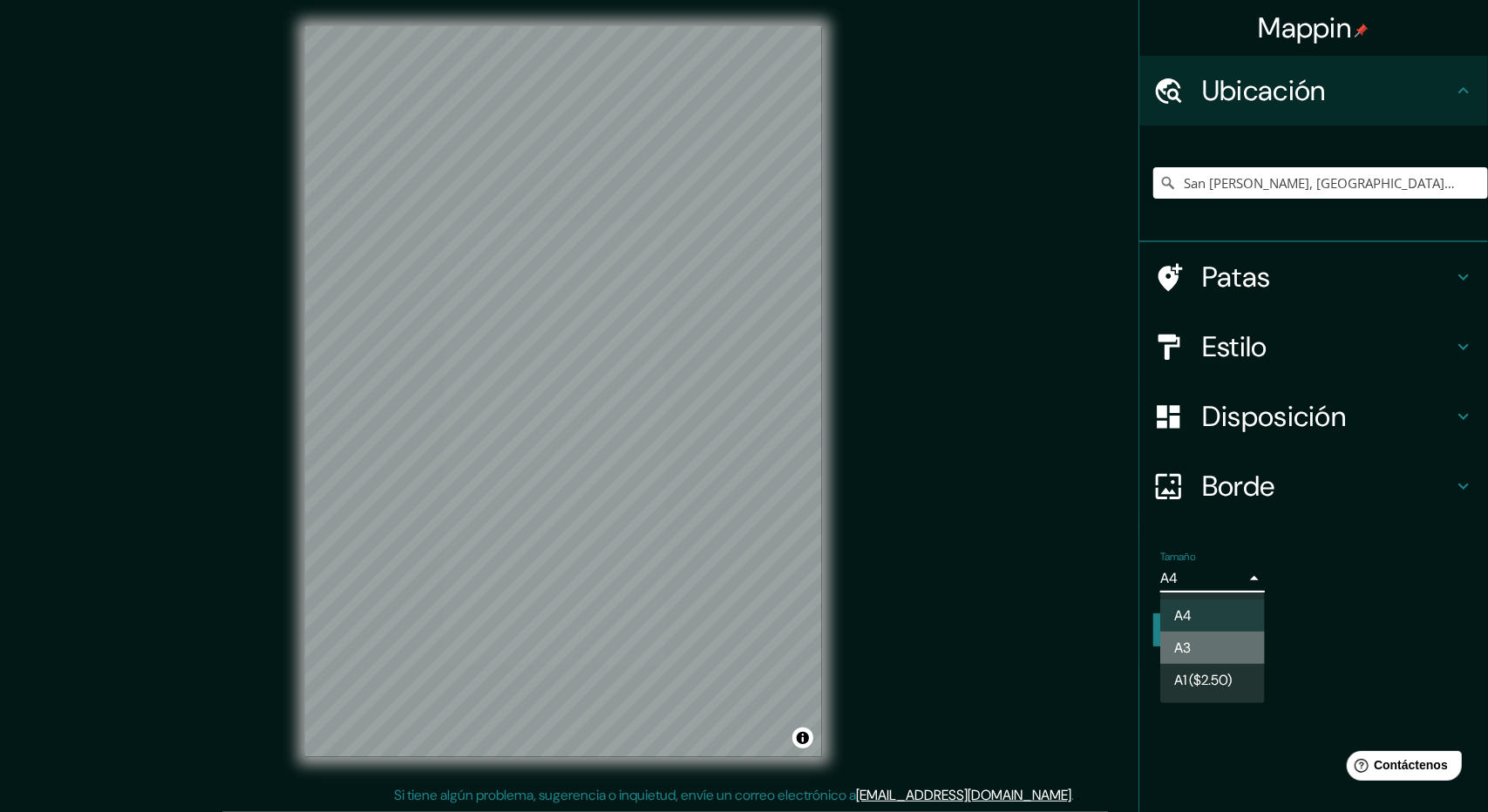
click at [1236, 656] on li "A3" at bounding box center [1212, 647] width 104 height 32
type input "a4"
